Goal: Task Accomplishment & Management: Manage account settings

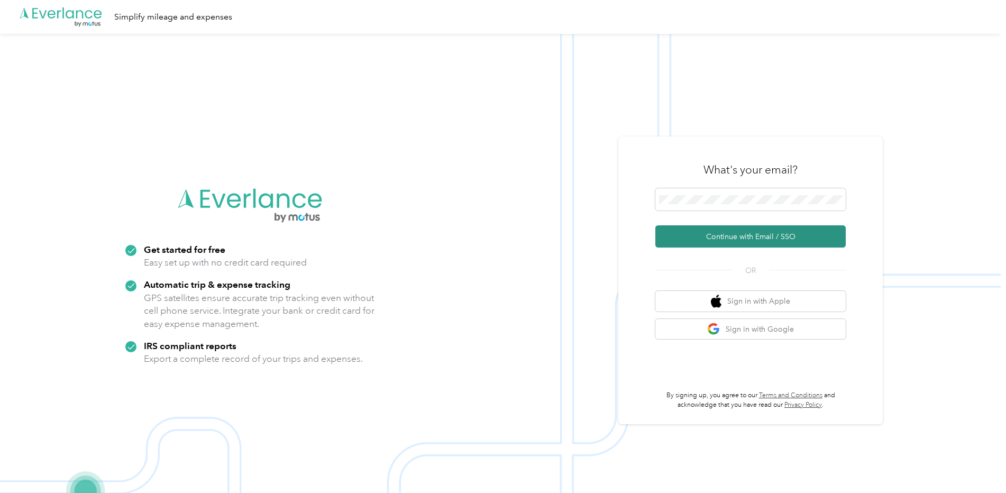
click at [727, 248] on button "Continue with Email / SSO" at bounding box center [750, 236] width 190 height 22
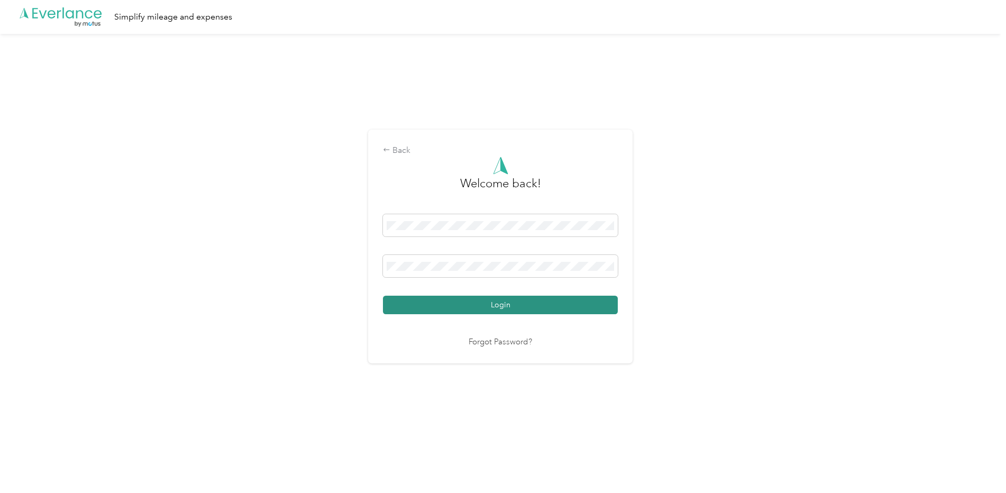
click at [508, 309] on button "Login" at bounding box center [500, 305] width 235 height 19
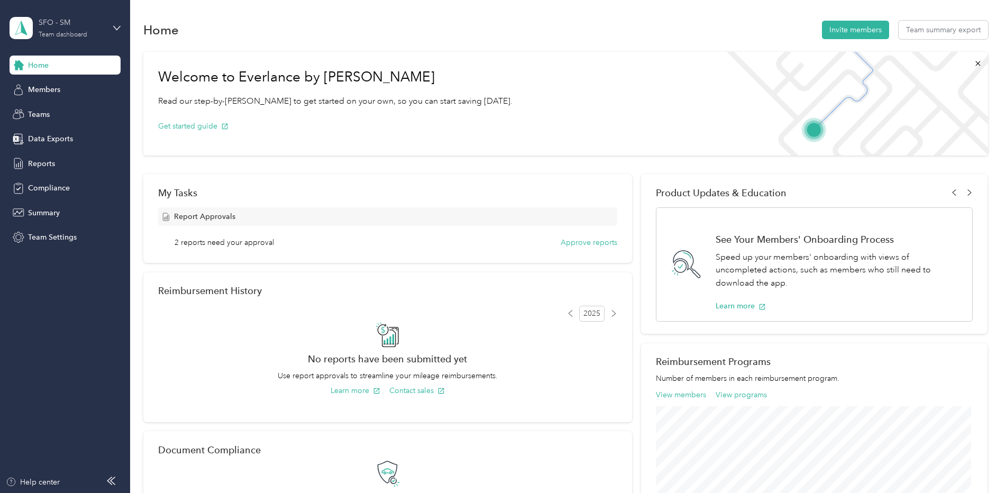
click at [76, 28] on div "SFO - SM" at bounding box center [72, 22] width 66 height 11
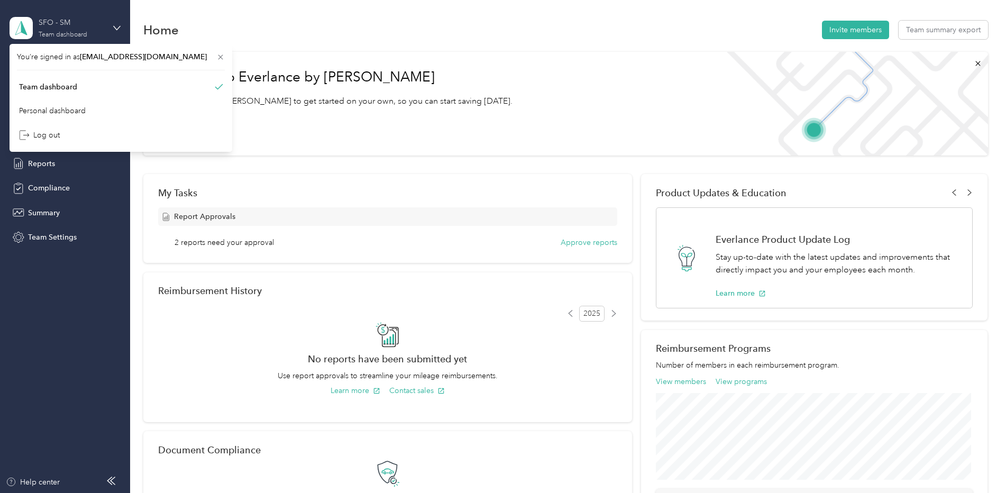
click at [76, 28] on div "SFO - SM" at bounding box center [72, 22] width 66 height 11
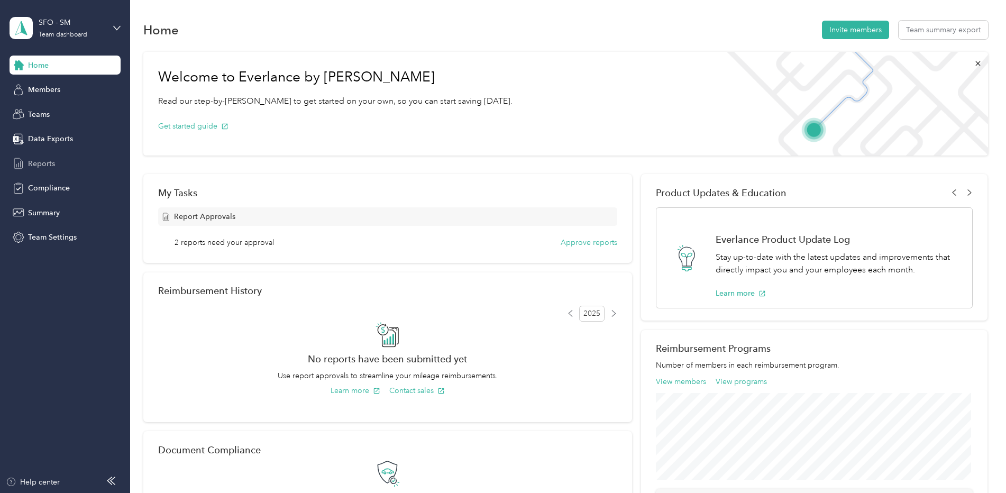
click at [41, 162] on span "Reports" at bounding box center [41, 163] width 27 height 11
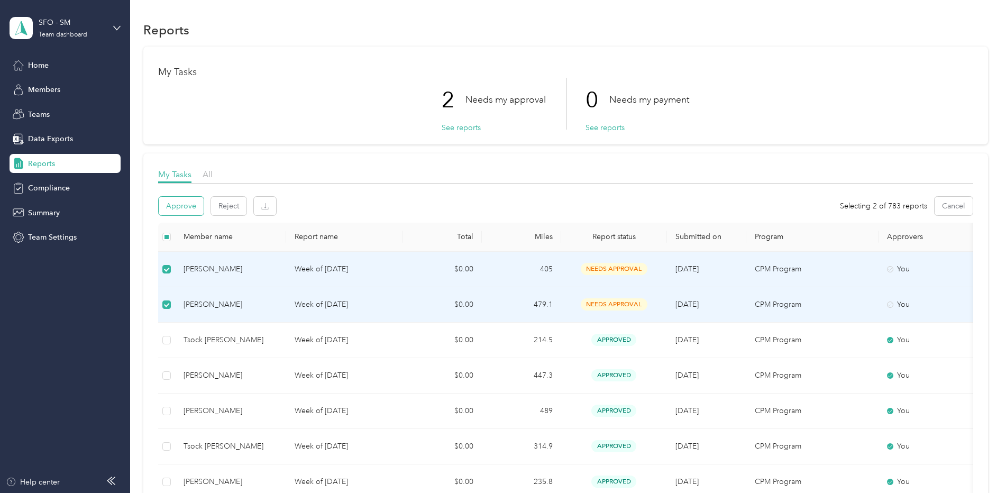
click at [187, 206] on button "Approve" at bounding box center [181, 206] width 45 height 19
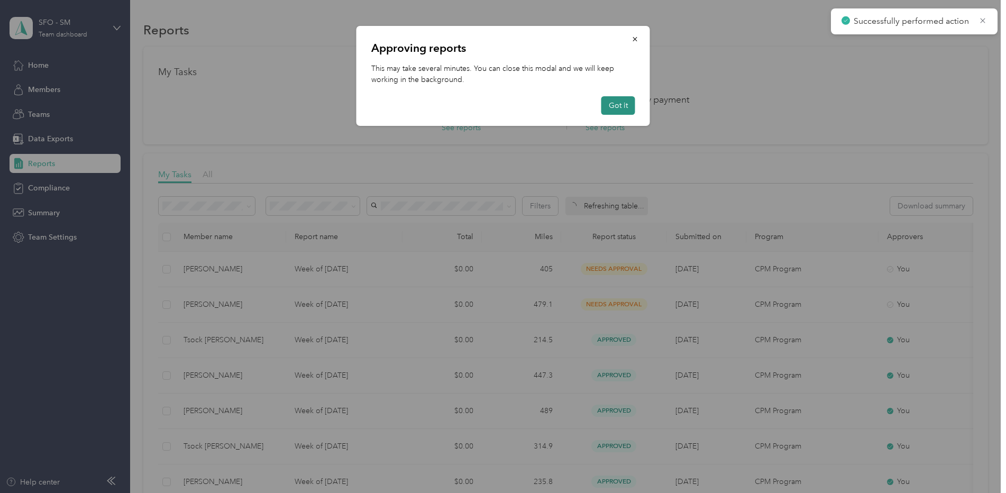
click at [618, 109] on button "Got it" at bounding box center [618, 105] width 34 height 19
